Goal: Complete application form

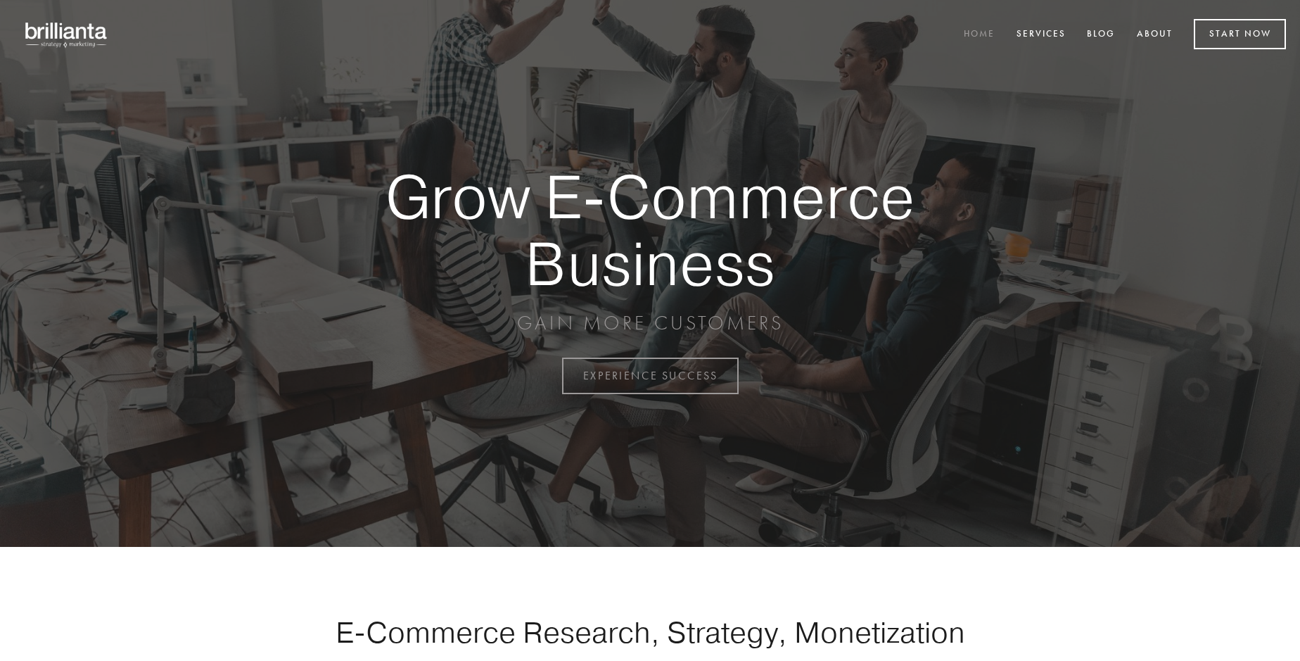
scroll to position [3688, 0]
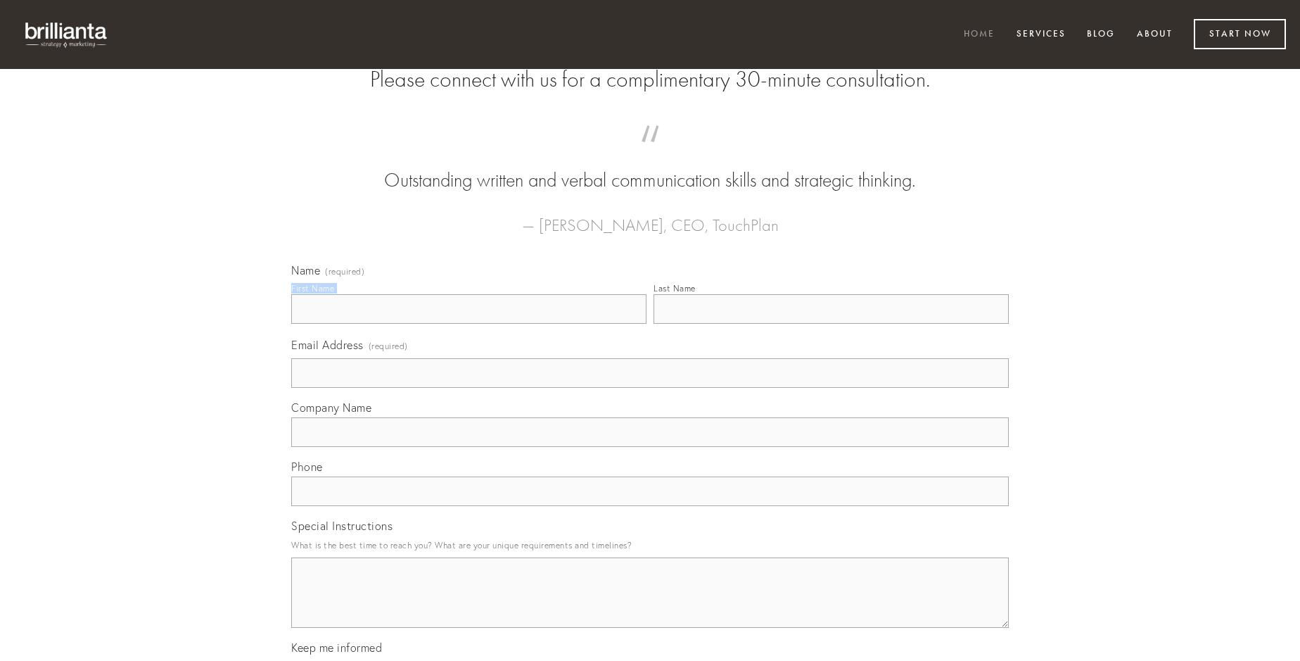
type input "[PERSON_NAME]"
click at [831, 324] on input "Last Name" at bounding box center [831, 309] width 355 height 30
type input "[PERSON_NAME]"
click at [650, 388] on input "Email Address (required)" at bounding box center [650, 373] width 718 height 30
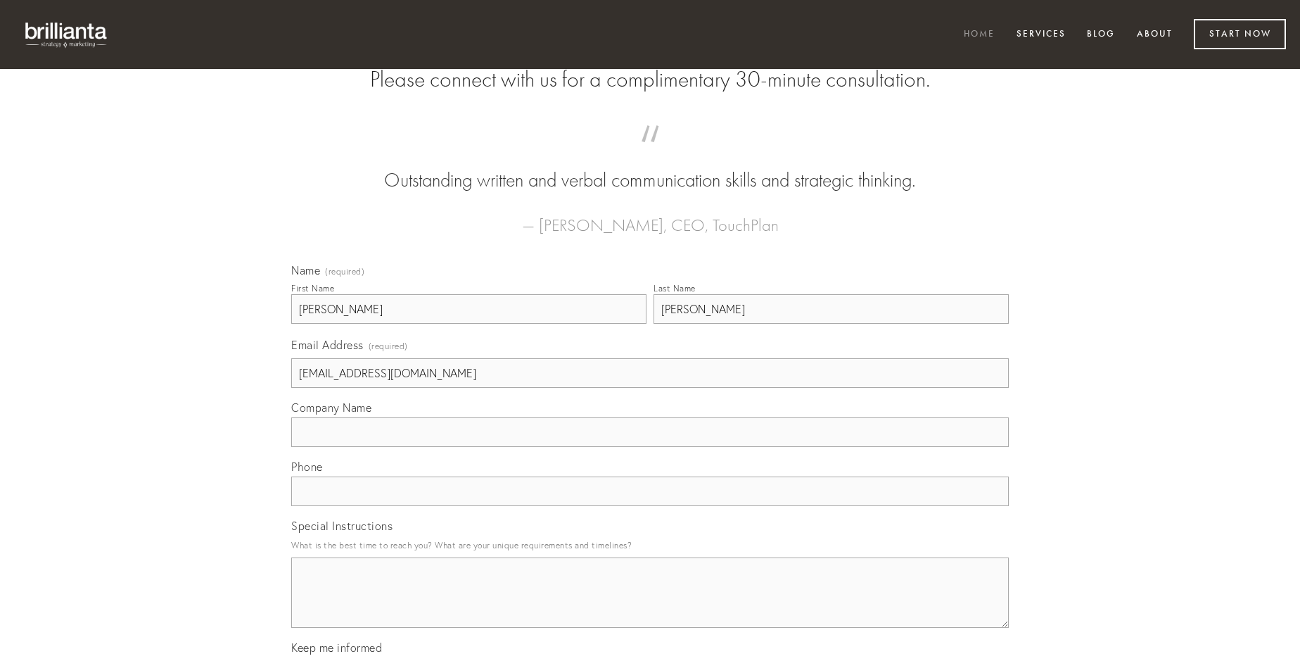
type input "[EMAIL_ADDRESS][DOMAIN_NAME]"
click at [650, 447] on input "Company Name" at bounding box center [650, 432] width 718 height 30
type input "vesica"
click at [650, 506] on input "text" at bounding box center [650, 491] width 718 height 30
click at [650, 605] on textarea "Special Instructions" at bounding box center [650, 592] width 718 height 70
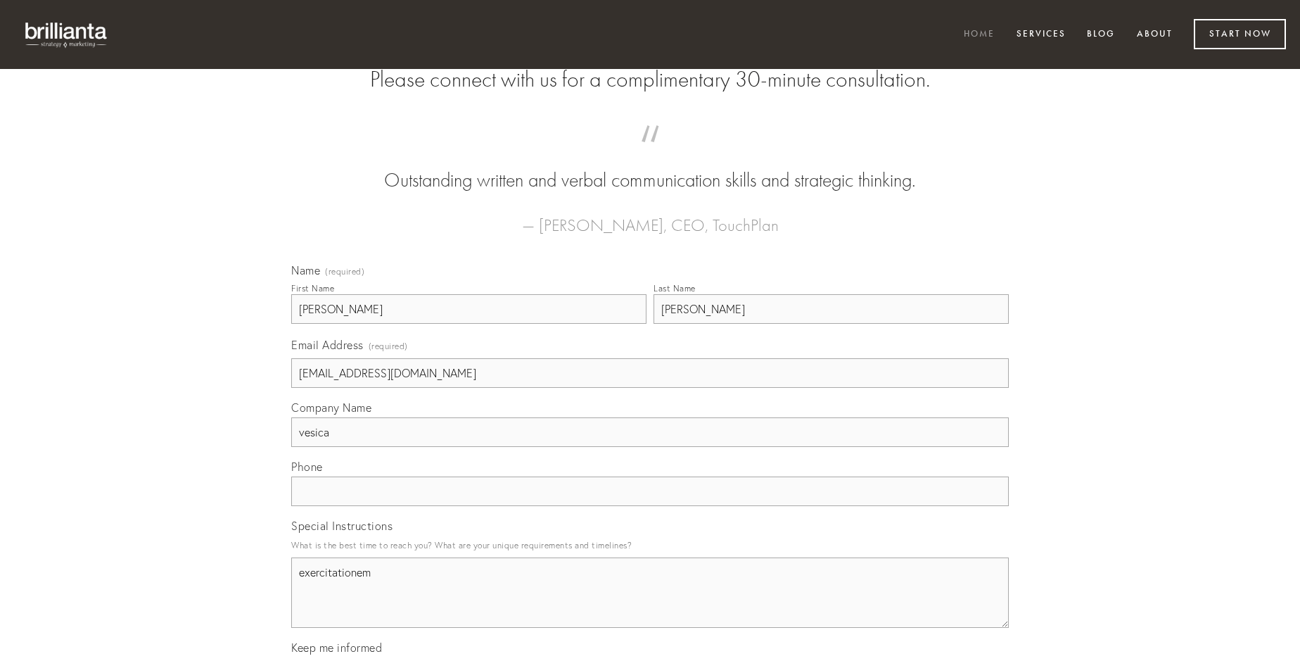
type textarea "exercitationem"
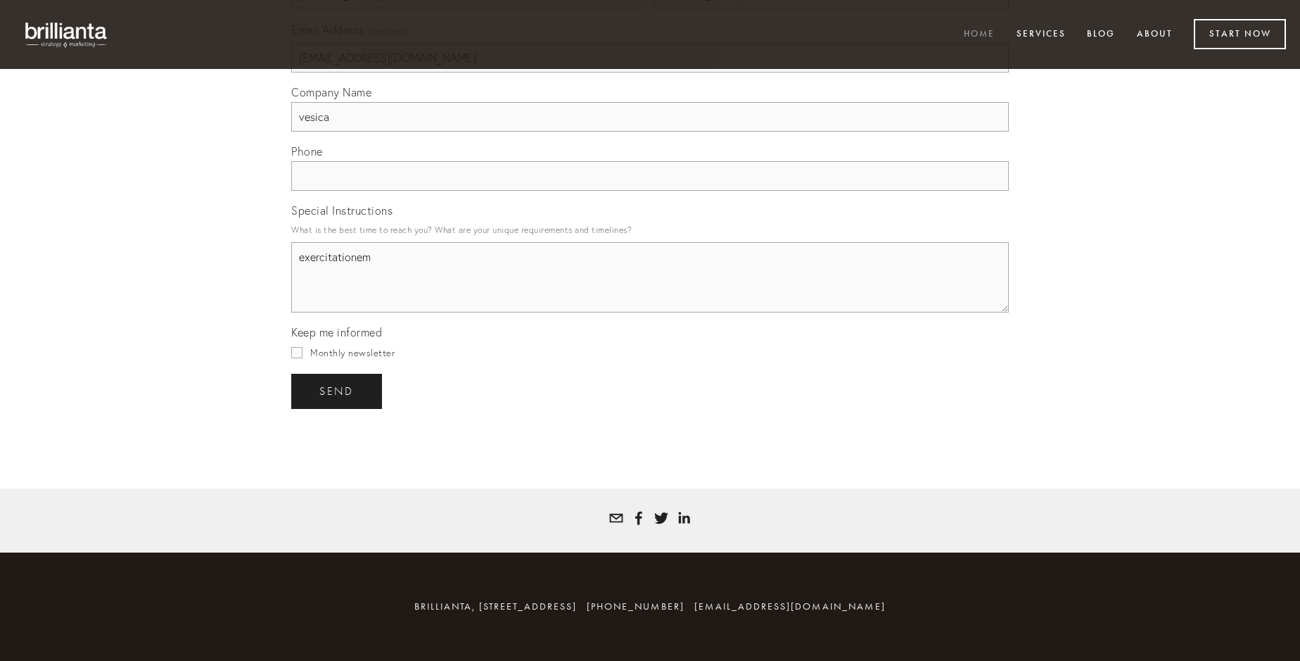
click at [338, 391] on span "send" at bounding box center [336, 391] width 34 height 13
